Goal: Transaction & Acquisition: Purchase product/service

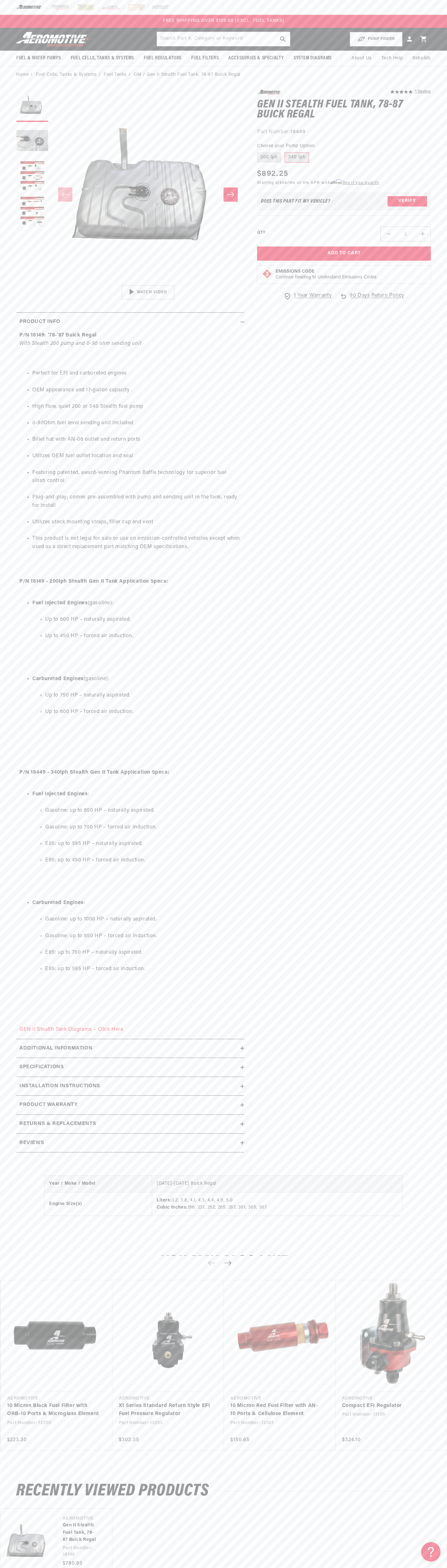
click at [88, 24] on div "FREE SHIPPING OVER $109.00 (EXCL. FUEL TANKS)" at bounding box center [224, 21] width 447 height 13
click at [437, 880] on section "5.0 star rating 1 Review Gen II Stealth Fuel Tank, 78-87 Buick Regal Gen II Ste…" at bounding box center [224, 623] width 447 height 1080
click at [286, 1563] on html "Skip to content Your cart Your cart is empty Loading... You may also like Subto…" at bounding box center [224, 784] width 447 height 1568
click at [9, 1040] on section "5.0 star rating 1 Review Gen II Stealth Fuel Tank, 78-87 Buick Regal Gen II Ste…" at bounding box center [224, 623] width 447 height 1080
